Goal: Information Seeking & Learning: Get advice/opinions

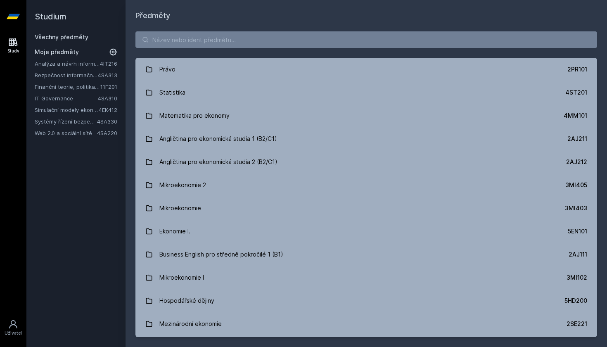
click at [69, 111] on link "Simulační modely ekonomických procesů" at bounding box center [67, 110] width 64 height 8
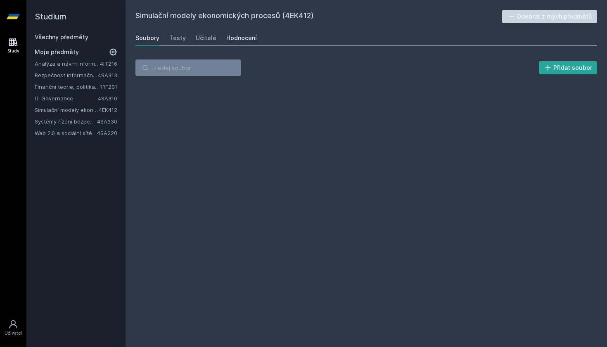
click at [233, 40] on div "Hodnocení" at bounding box center [241, 38] width 31 height 8
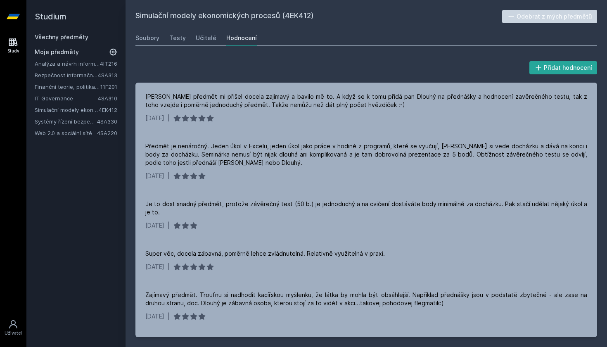
click at [109, 0] on h2 "Studium" at bounding box center [76, 16] width 83 height 33
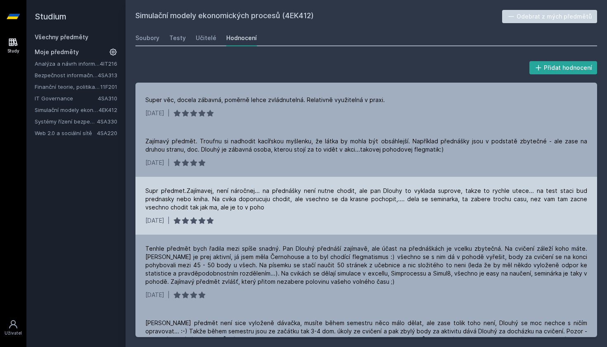
scroll to position [154, 0]
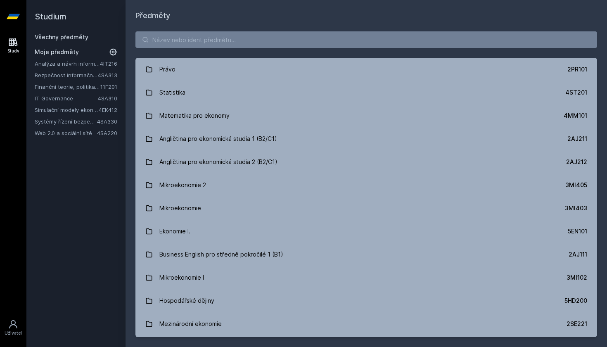
click at [67, 89] on link "Finanční teorie, politika a instituce" at bounding box center [68, 87] width 66 height 8
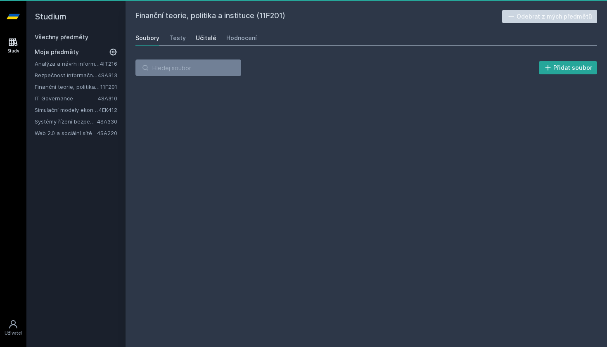
click at [206, 41] on div "Učitelé" at bounding box center [206, 38] width 21 height 8
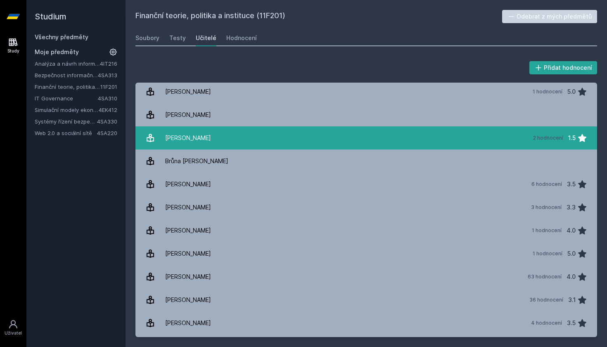
scroll to position [3, 0]
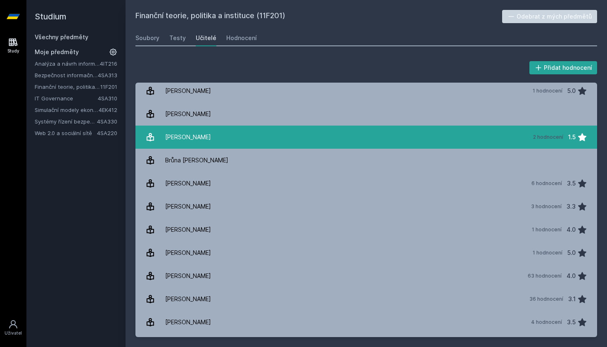
click at [210, 137] on link "[PERSON_NAME] 2 hodnocení 1.5" at bounding box center [367, 137] width 462 height 23
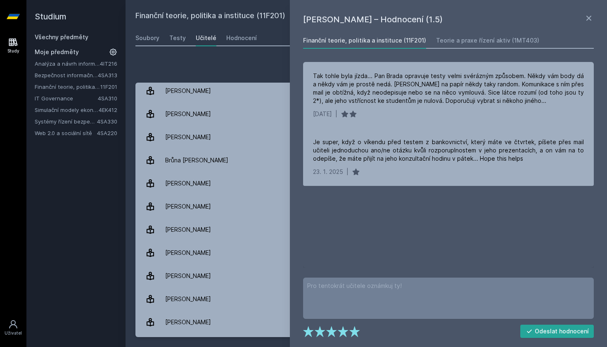
click at [598, 14] on div "[PERSON_NAME] – Hodnocení (1.5) Finanční teorie, politika a instituce (11F201) …" at bounding box center [448, 173] width 317 height 347
click at [588, 15] on icon at bounding box center [589, 18] width 10 height 10
